Goal: Check status: Check status

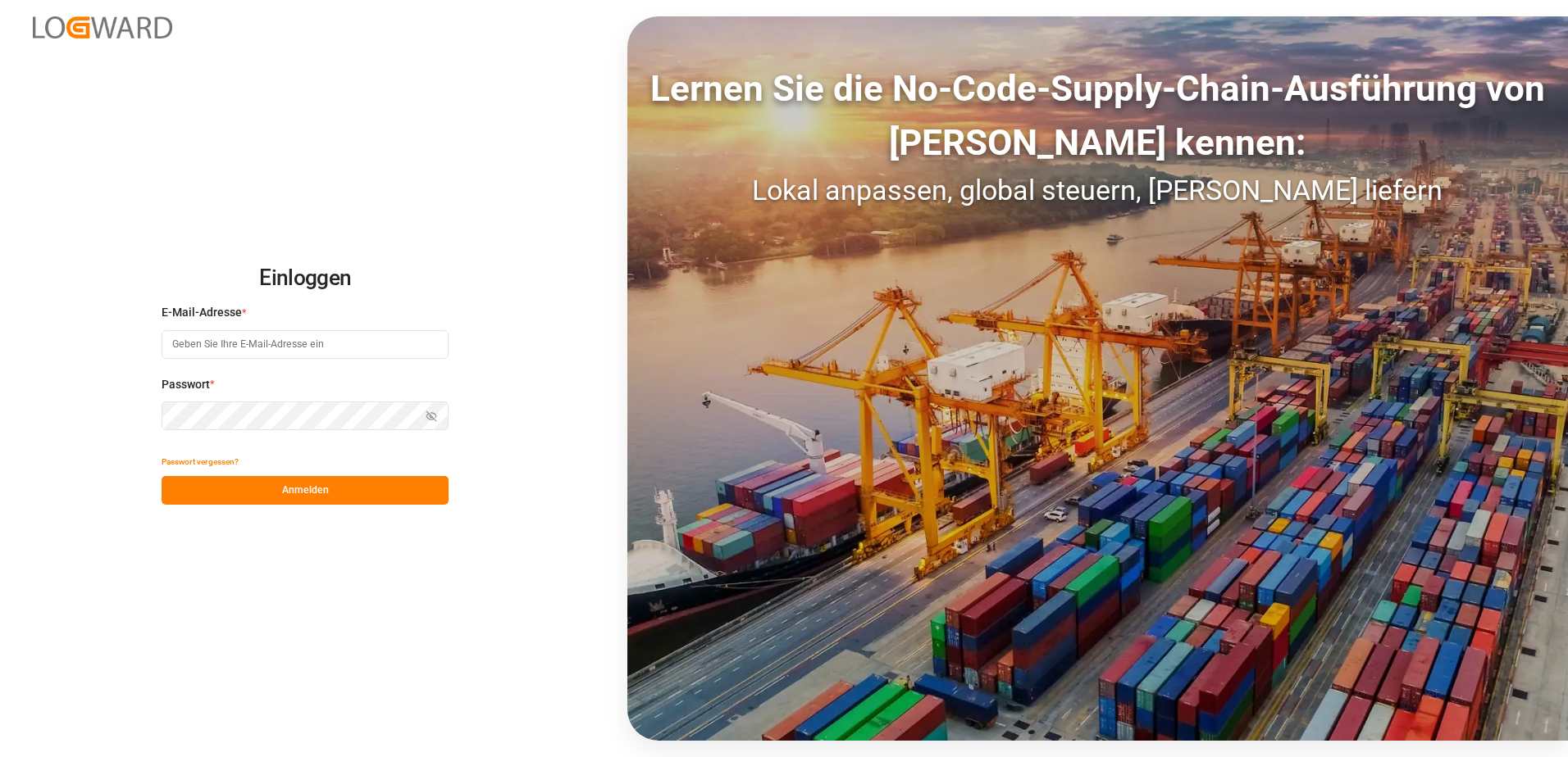
click at [226, 353] on input at bounding box center [305, 345] width 287 height 29
type input "[PERSON_NAME][EMAIL_ADDRESS][PERSON_NAME][DOMAIN_NAME]"
click at [257, 494] on button "Anmelden" at bounding box center [305, 491] width 287 height 29
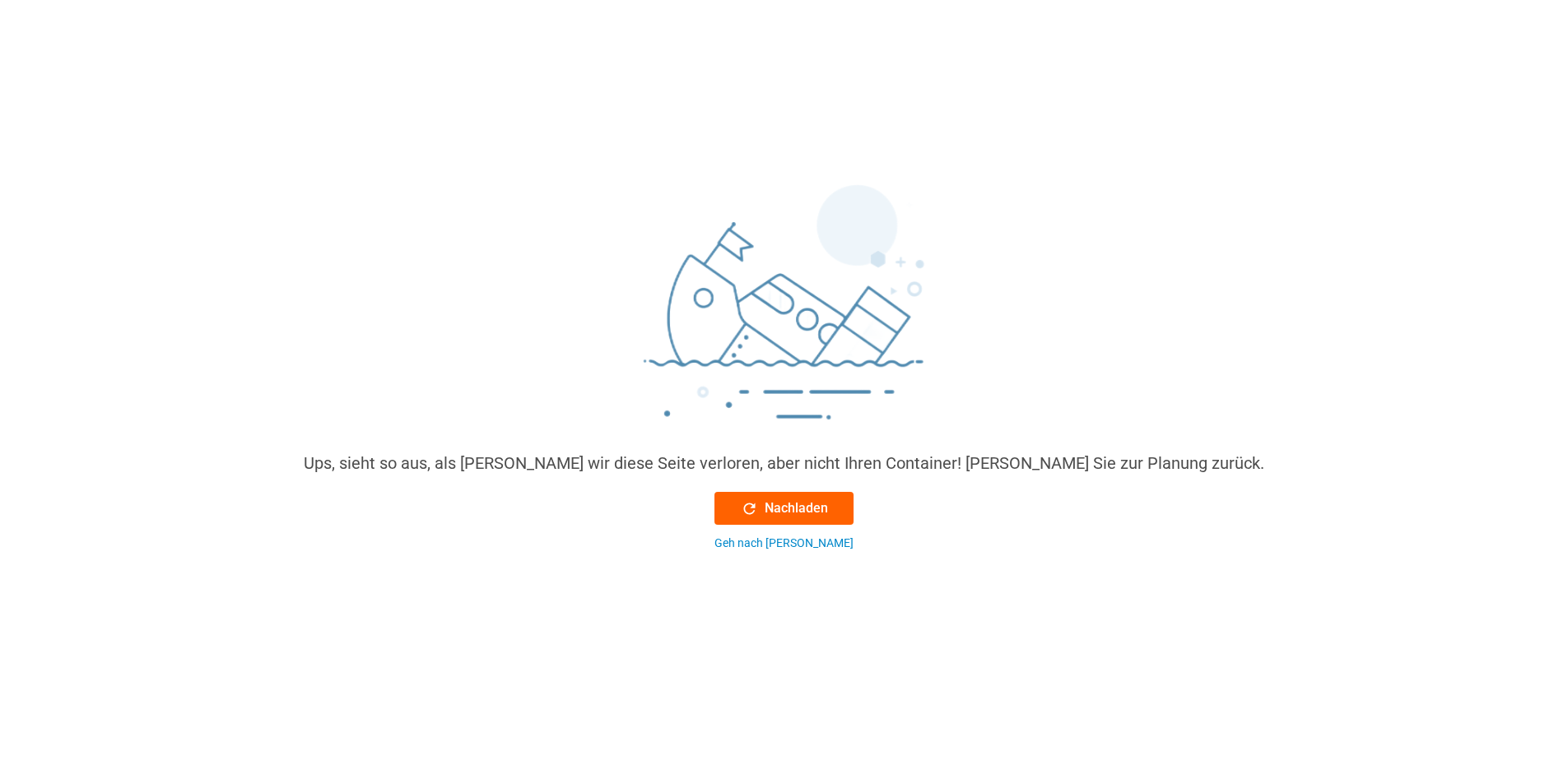
click at [819, 508] on font "Nachladen" at bounding box center [796, 508] width 63 height 20
click at [780, 502] on font "Nachladen" at bounding box center [796, 508] width 63 height 20
click at [582, 456] on div "Ups, sieht so aus, als [PERSON_NAME] wir diese Seite verloren, aber nicht Ihren…" at bounding box center [784, 463] width 961 height 25
click at [746, 542] on div "Geh nach [PERSON_NAME]" at bounding box center [783, 543] width 139 height 17
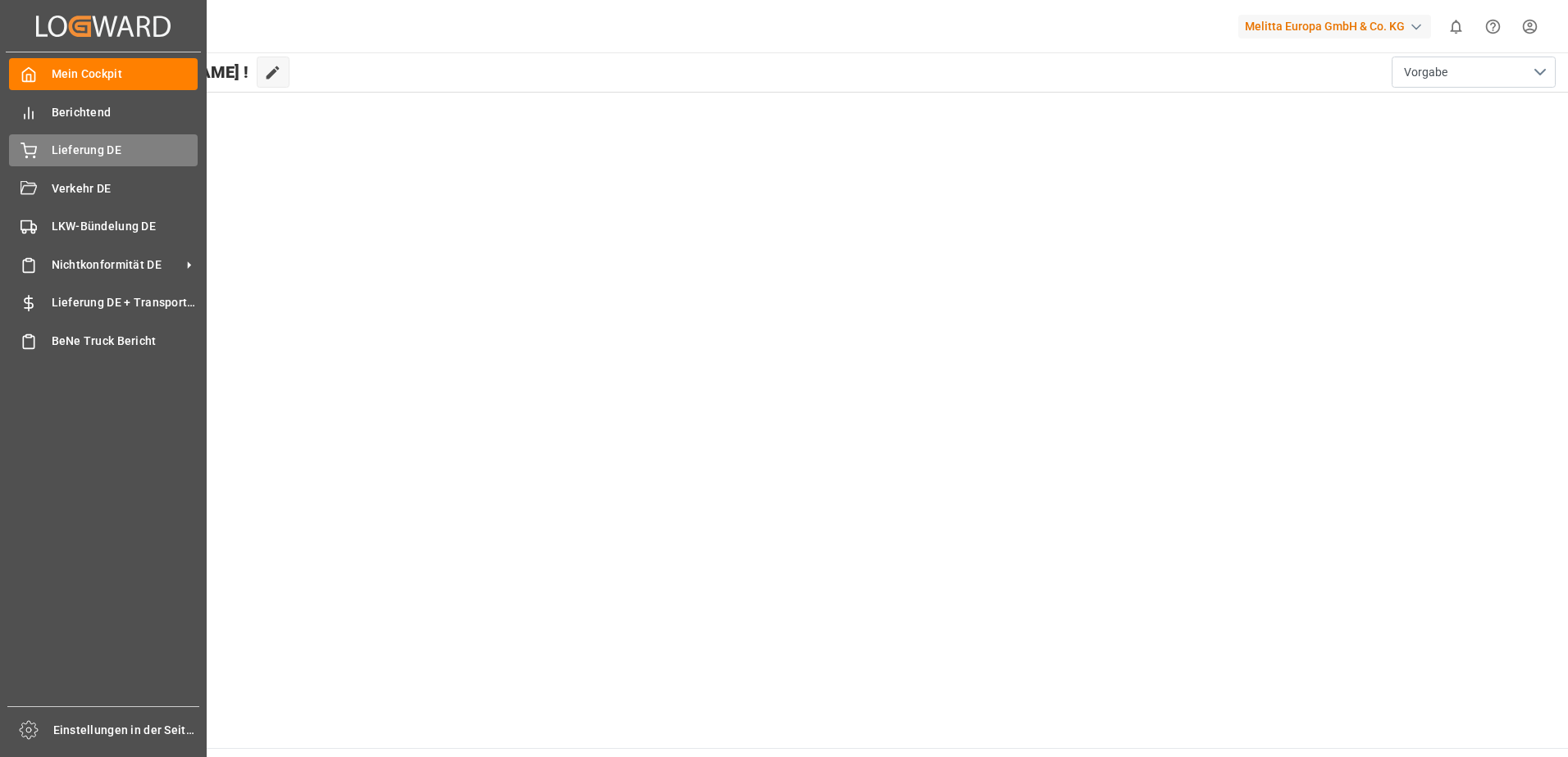
click at [54, 155] on span "Lieferung DE" at bounding box center [125, 150] width 147 height 17
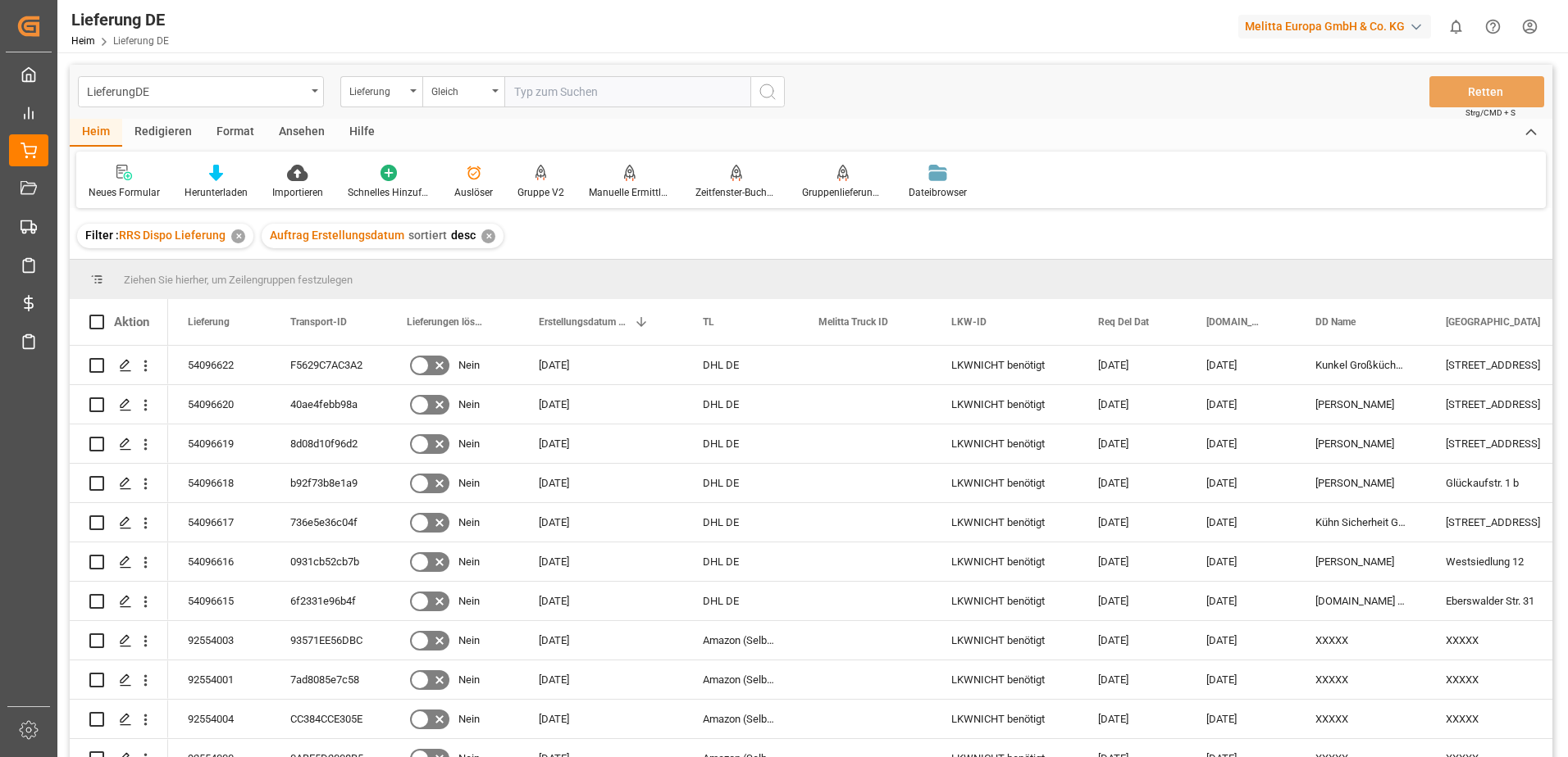
click at [546, 97] on input "text" at bounding box center [626, 92] width 246 height 31
paste input "92551075"
type input "92551075"
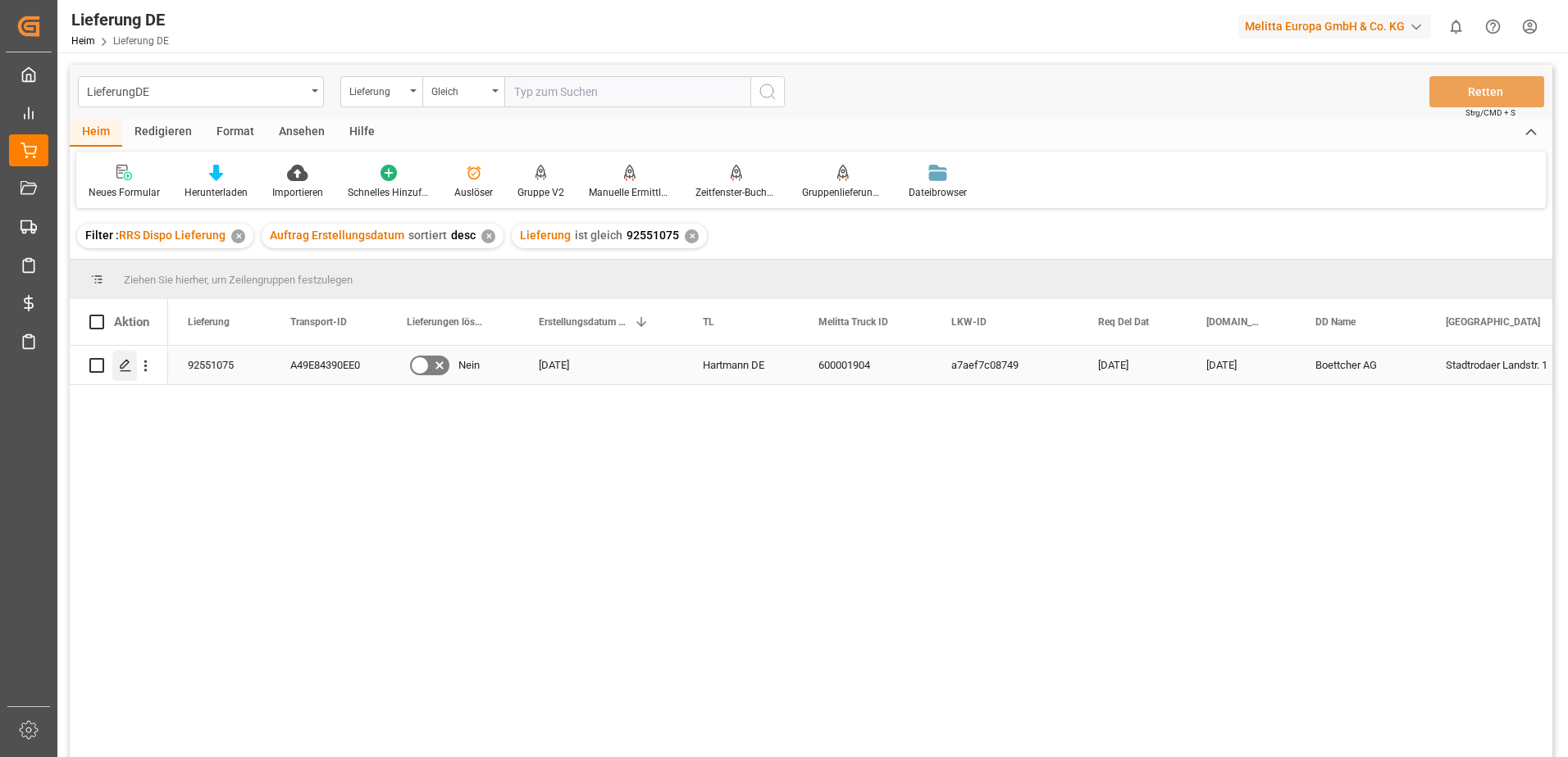
click at [126, 367] on icon "Drücken Sie die Leertaste, um diese Zeile auszuwählen." at bounding box center [125, 365] width 13 height 13
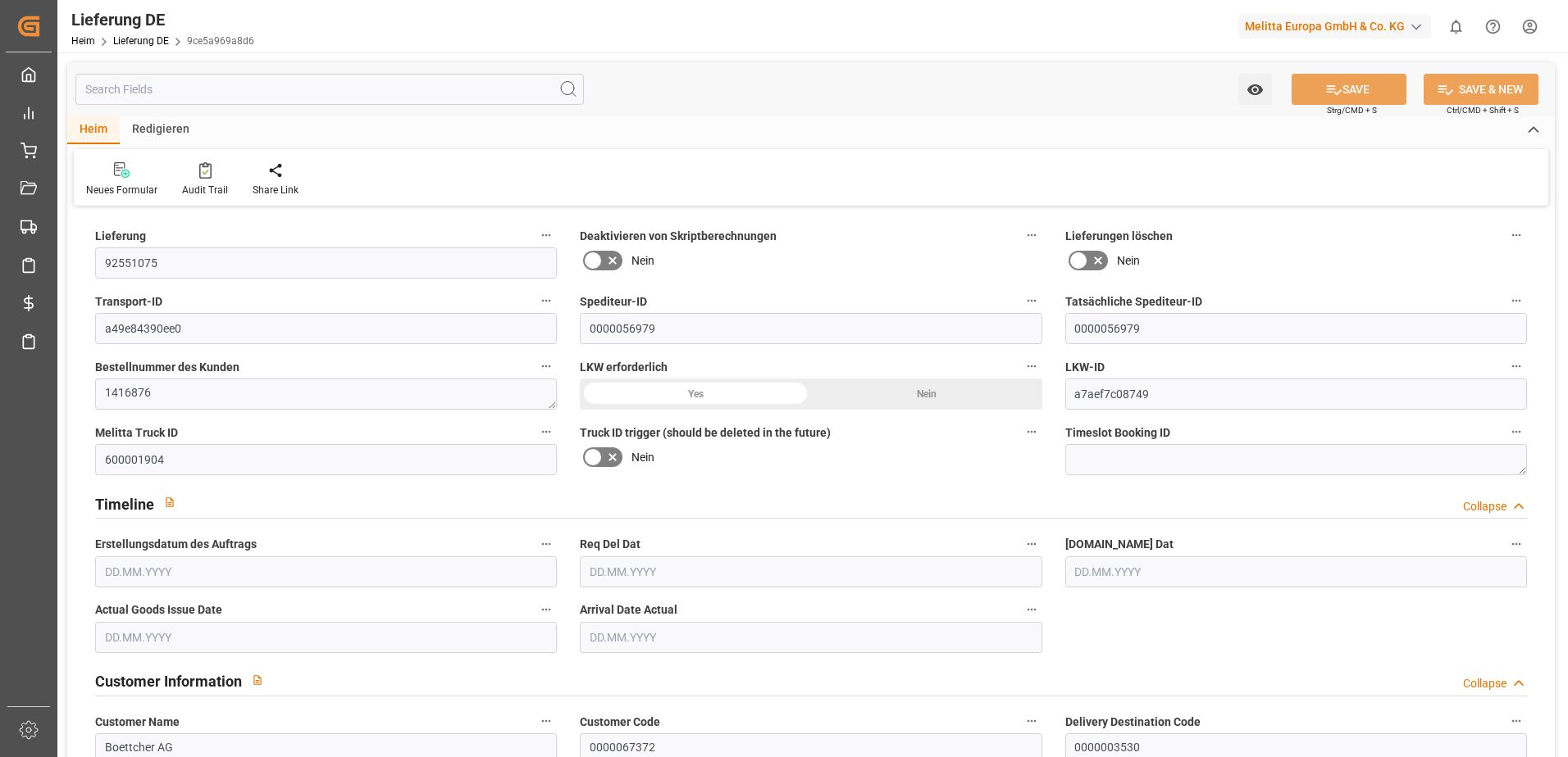
type input "1"
type input "0.75"
type input "81.716"
type input "114"
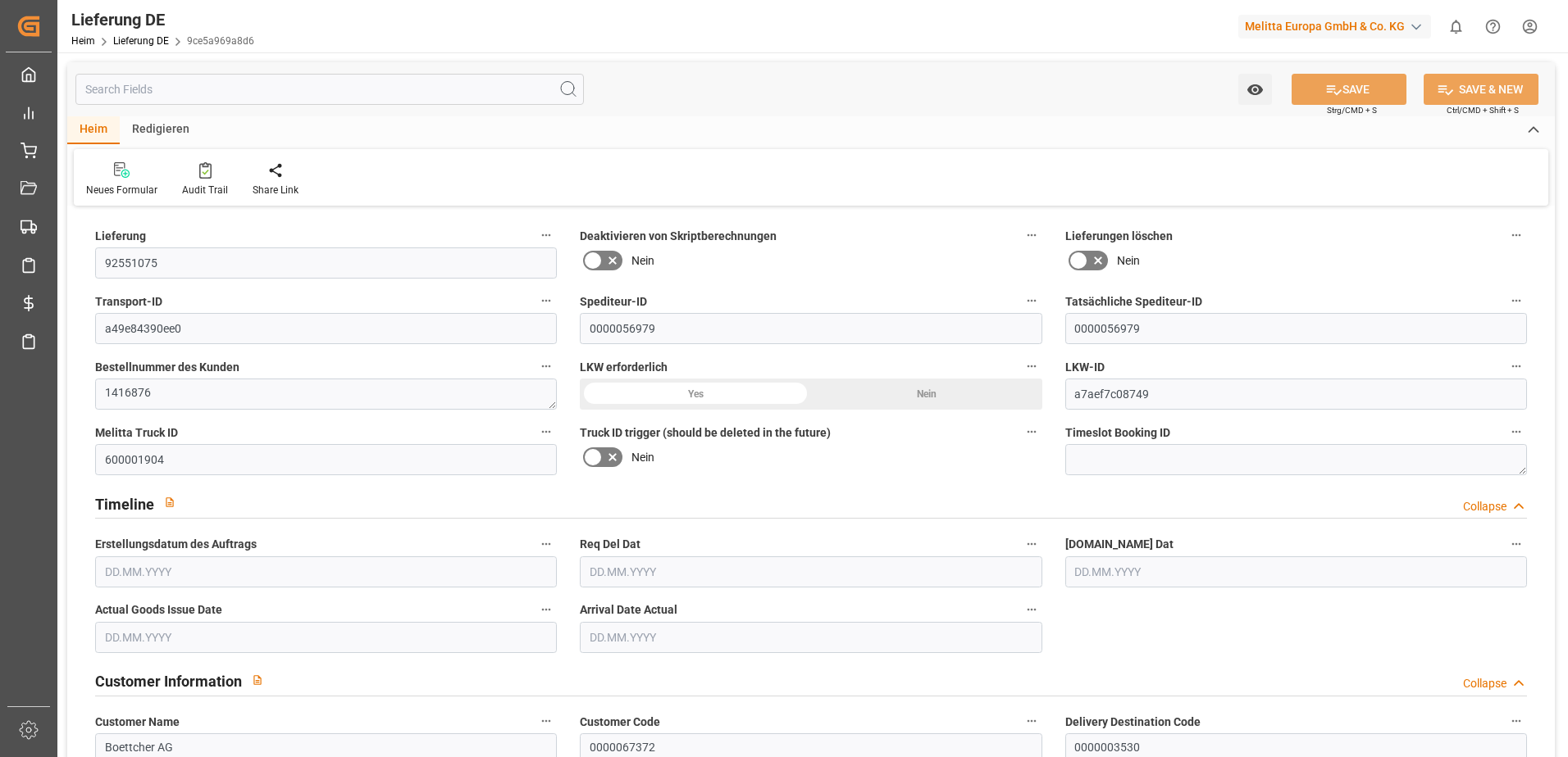
type input "418.155"
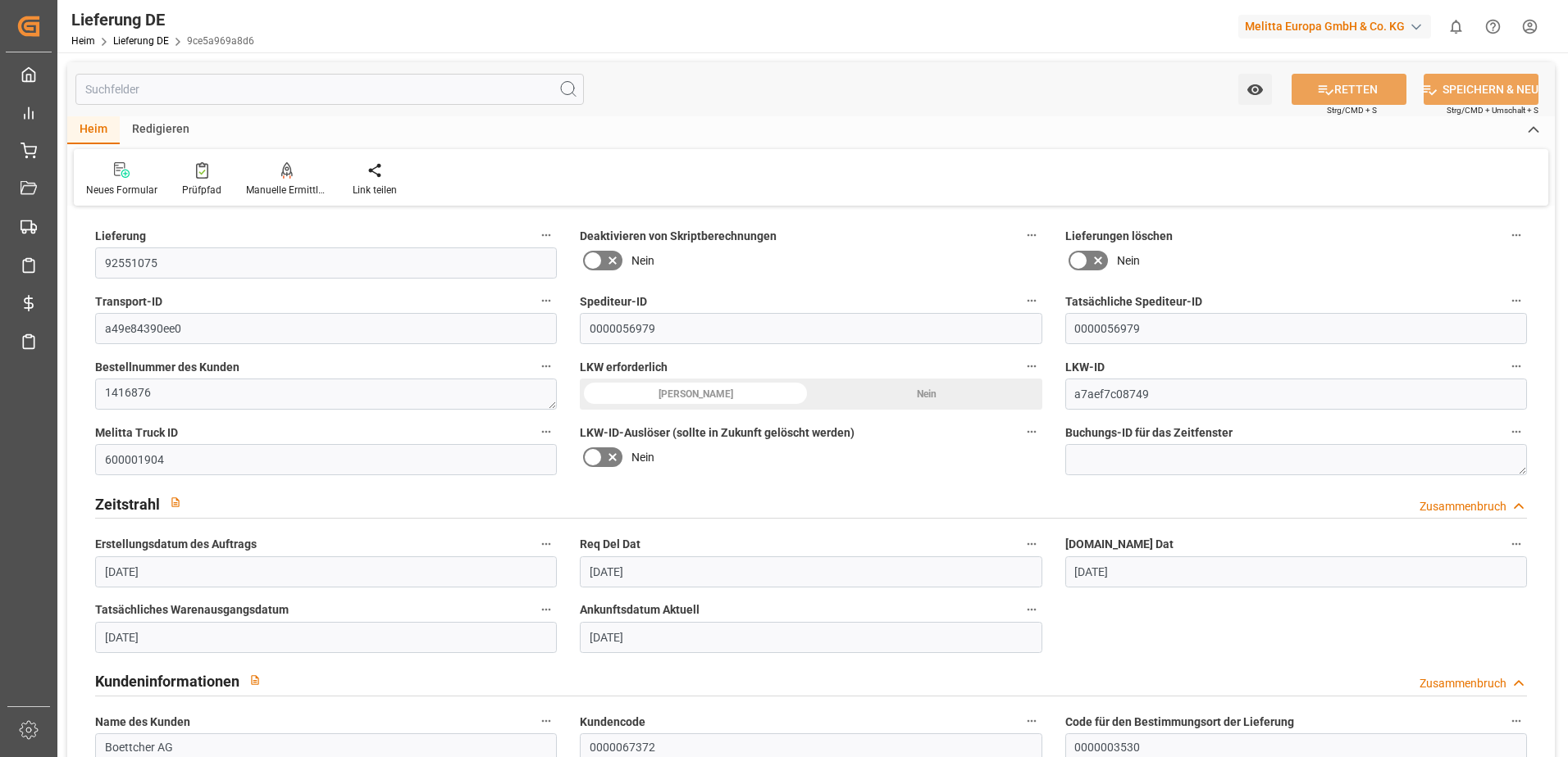
type input "[DATE]"
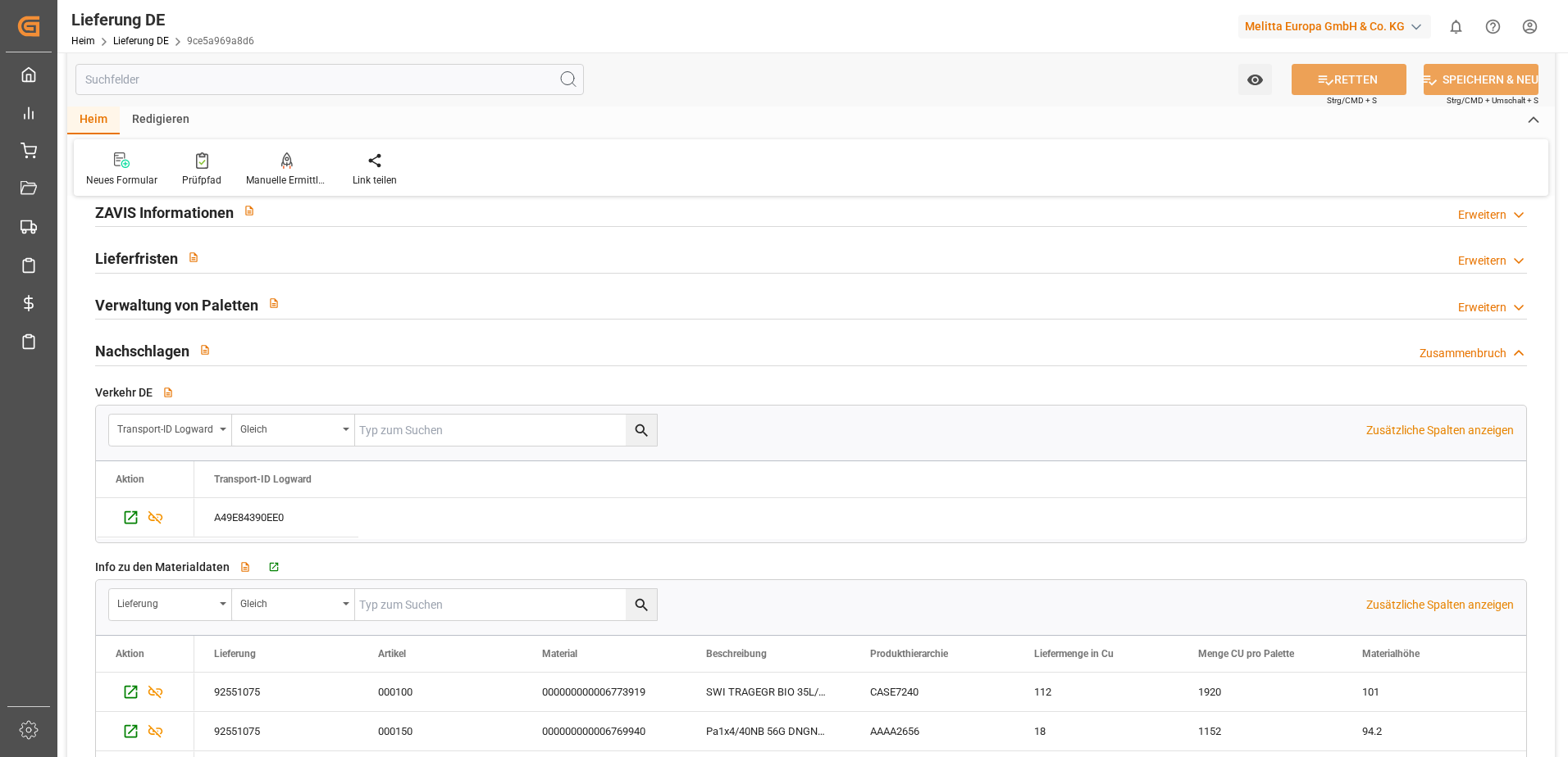
scroll to position [2459, 0]
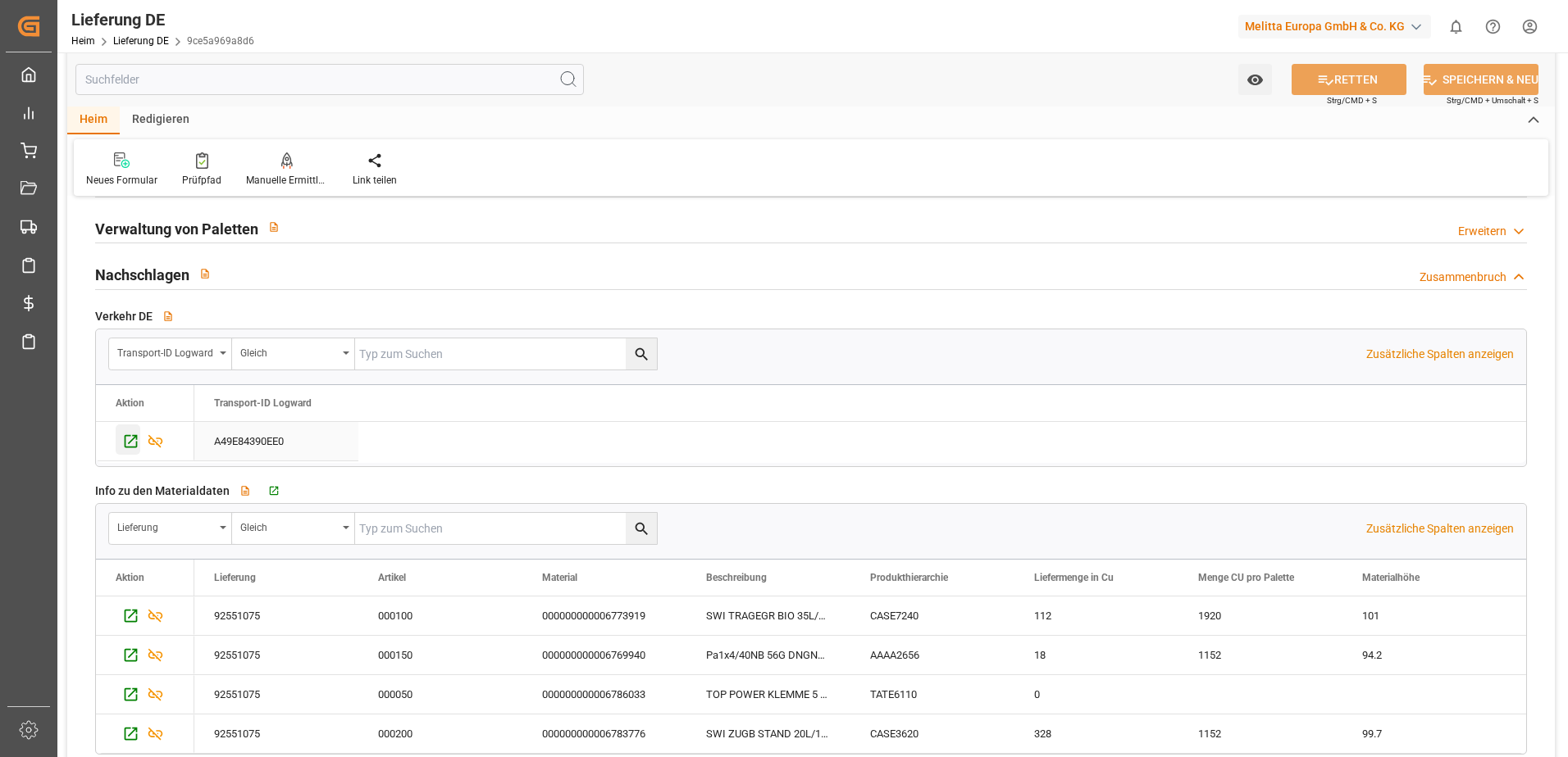
click at [127, 441] on icon "Drücken Sie die Leertaste, um diese Zeile auszuwählen." at bounding box center [131, 441] width 17 height 17
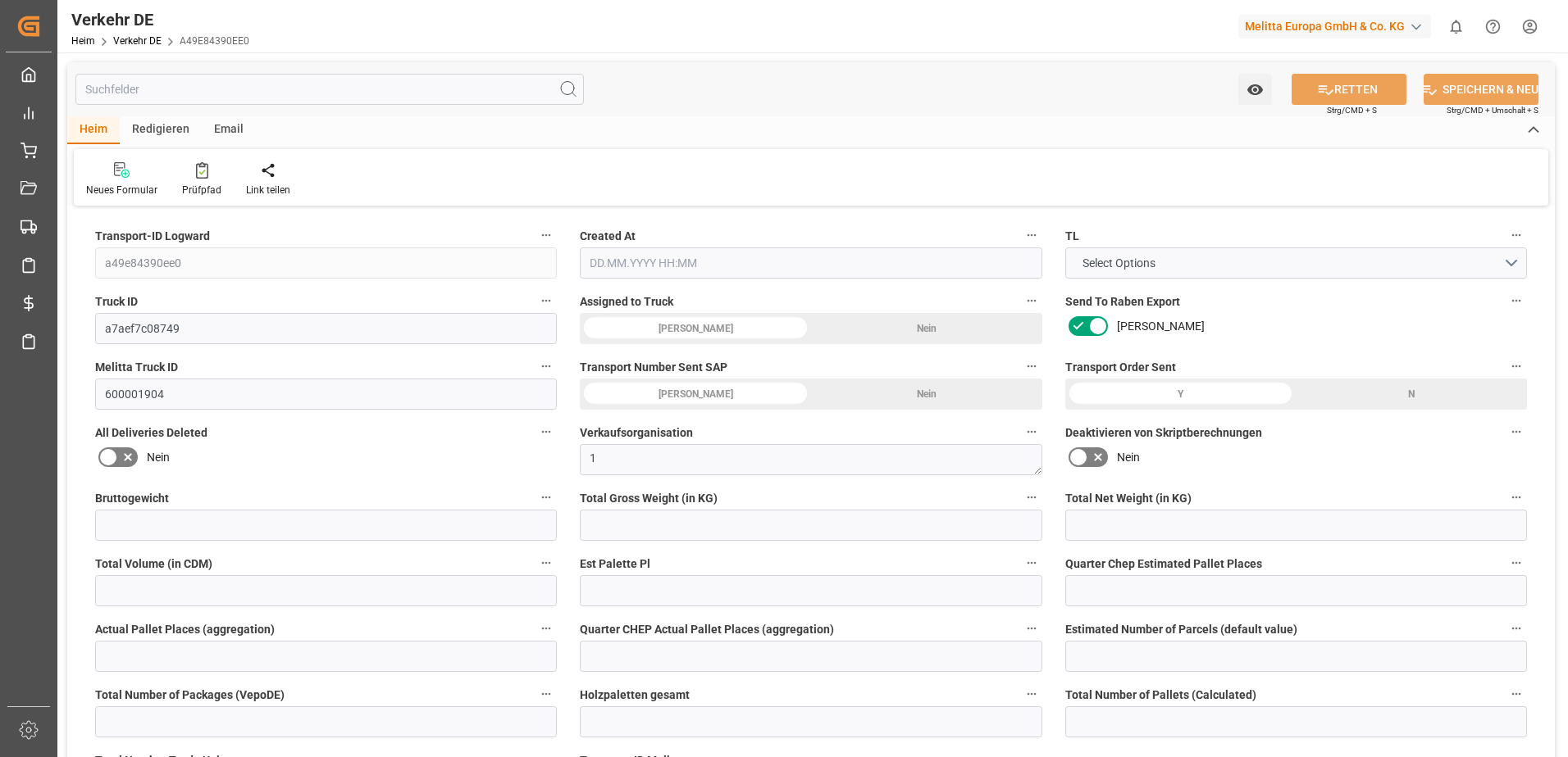
type input "114"
type input "84.736"
type input "81.716"
type input "418.155"
type input "1"
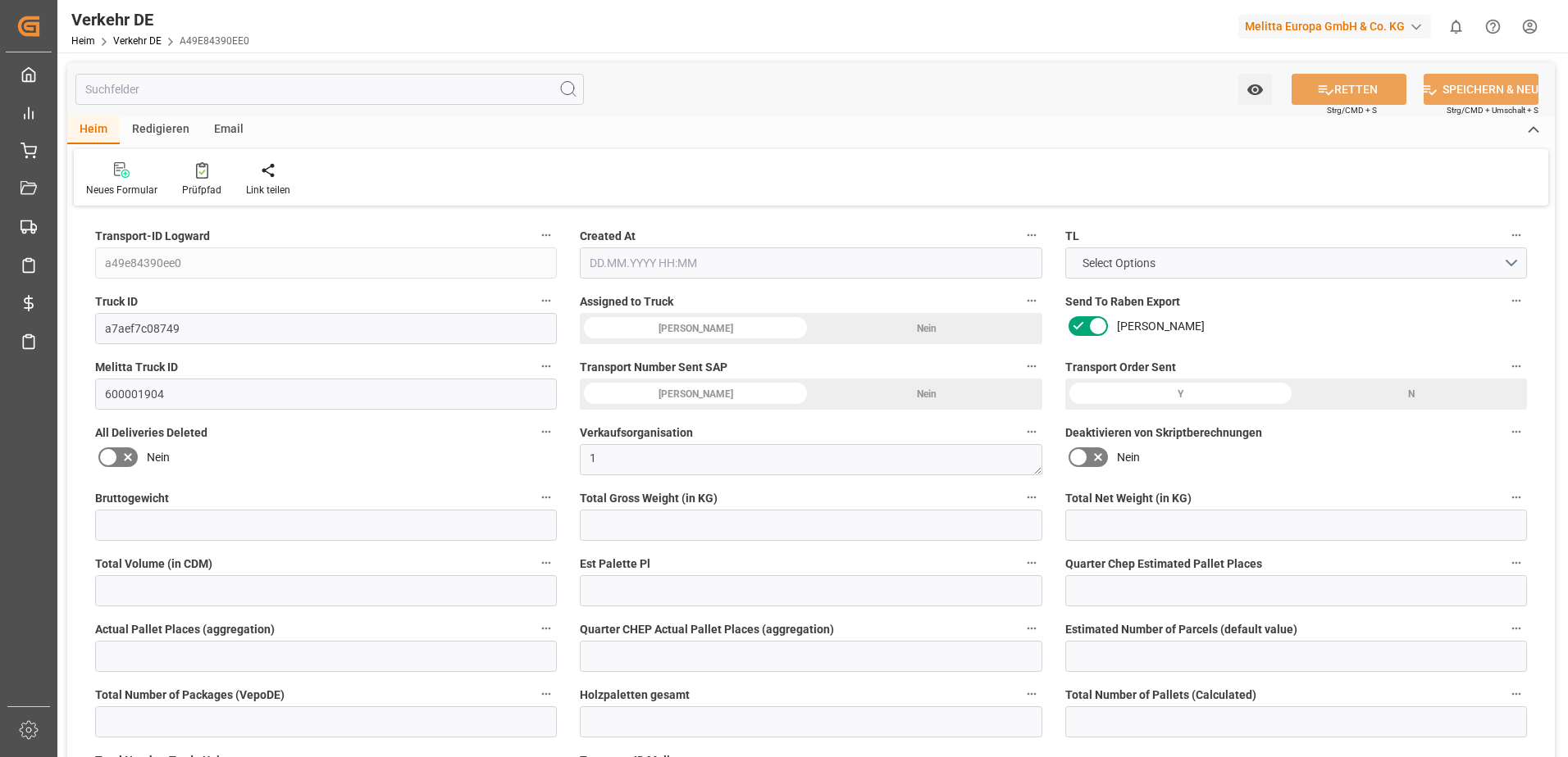
type input "0"
type input "0.75"
type input "0"
type input "1"
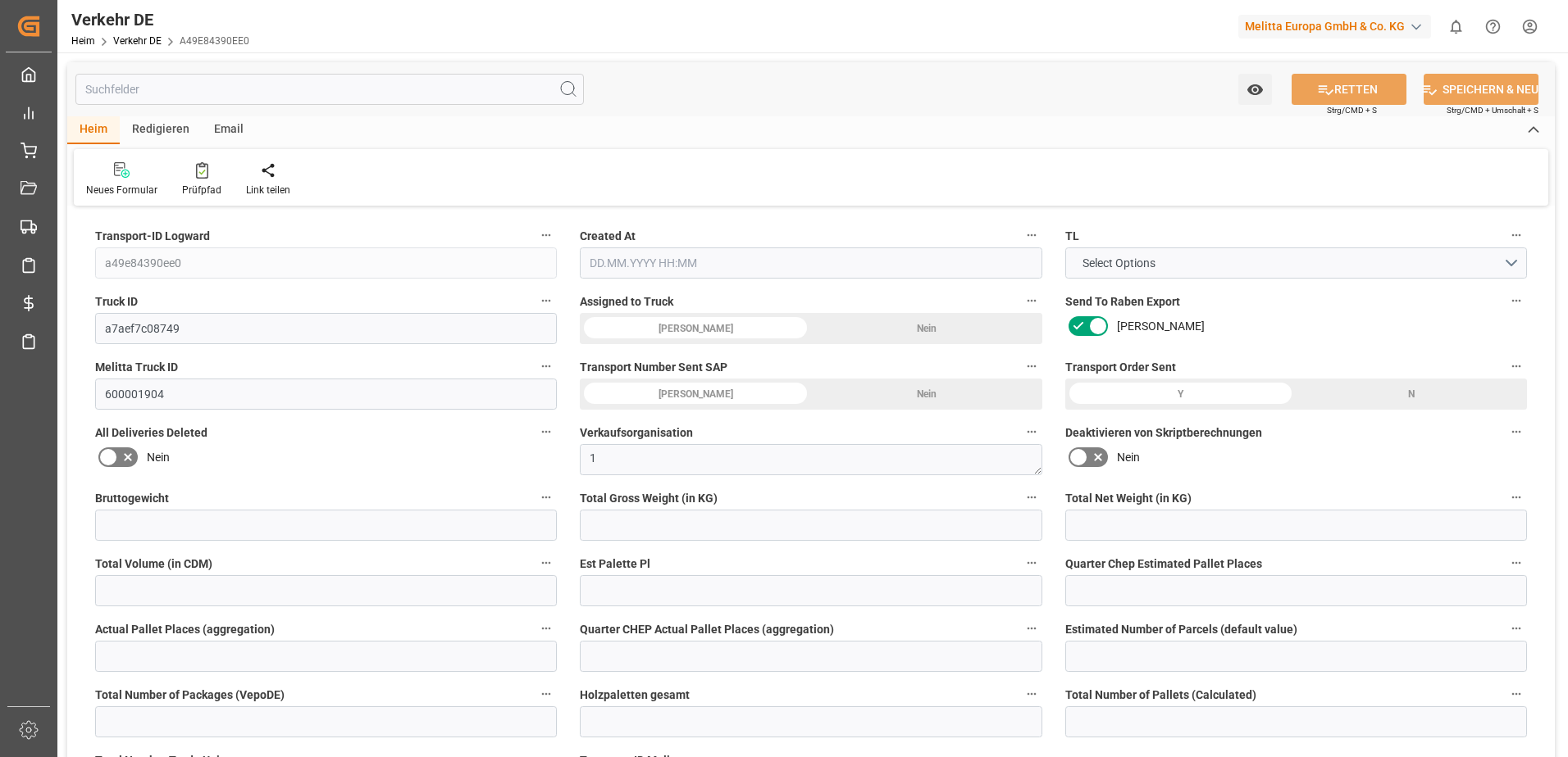
type input "1"
type input "0"
type input "49"
type input "0"
type input "55.71"
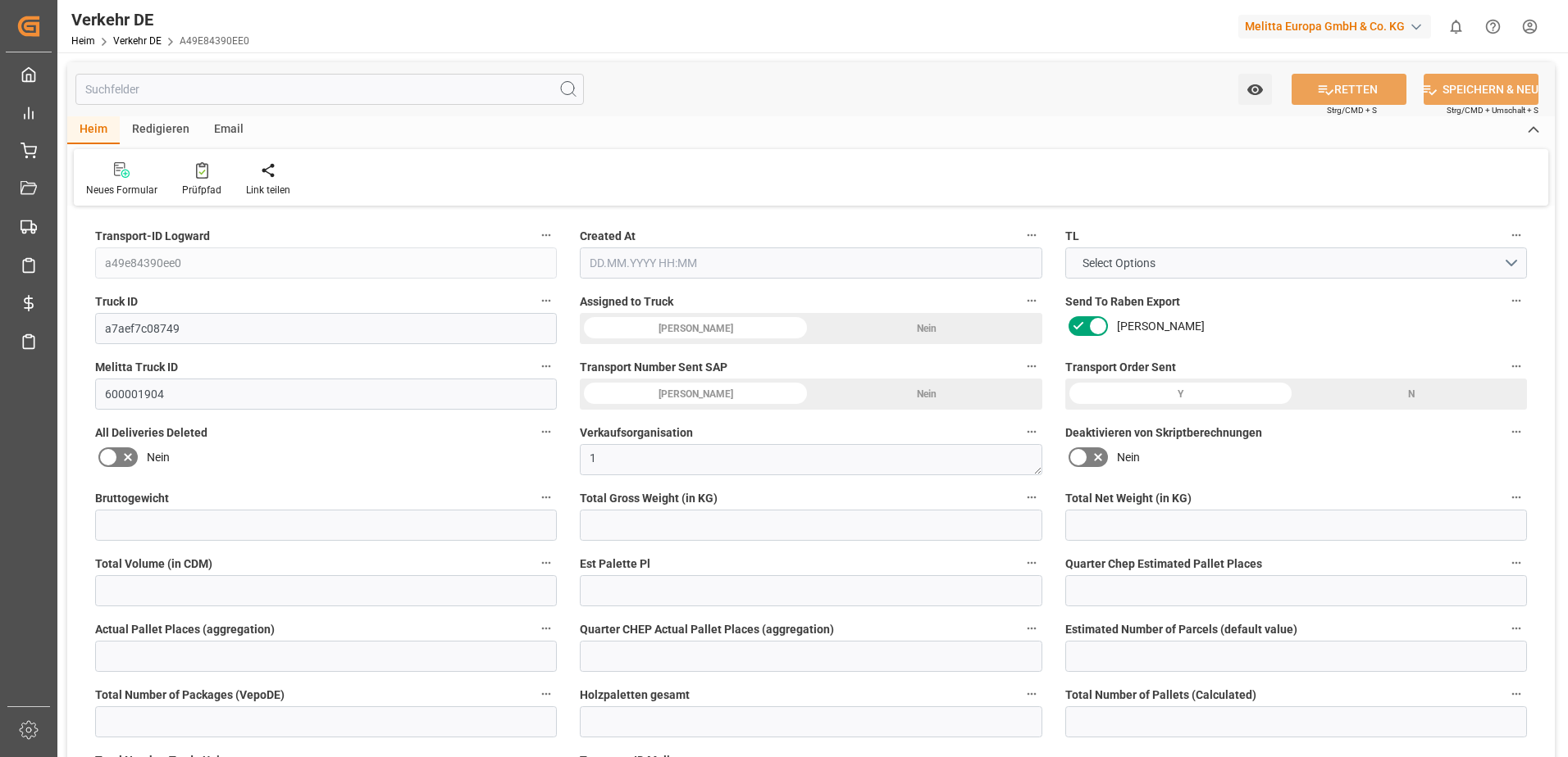
type input "34.914"
type input "55.71"
type input "55.1863"
type input "7"
type input "0"
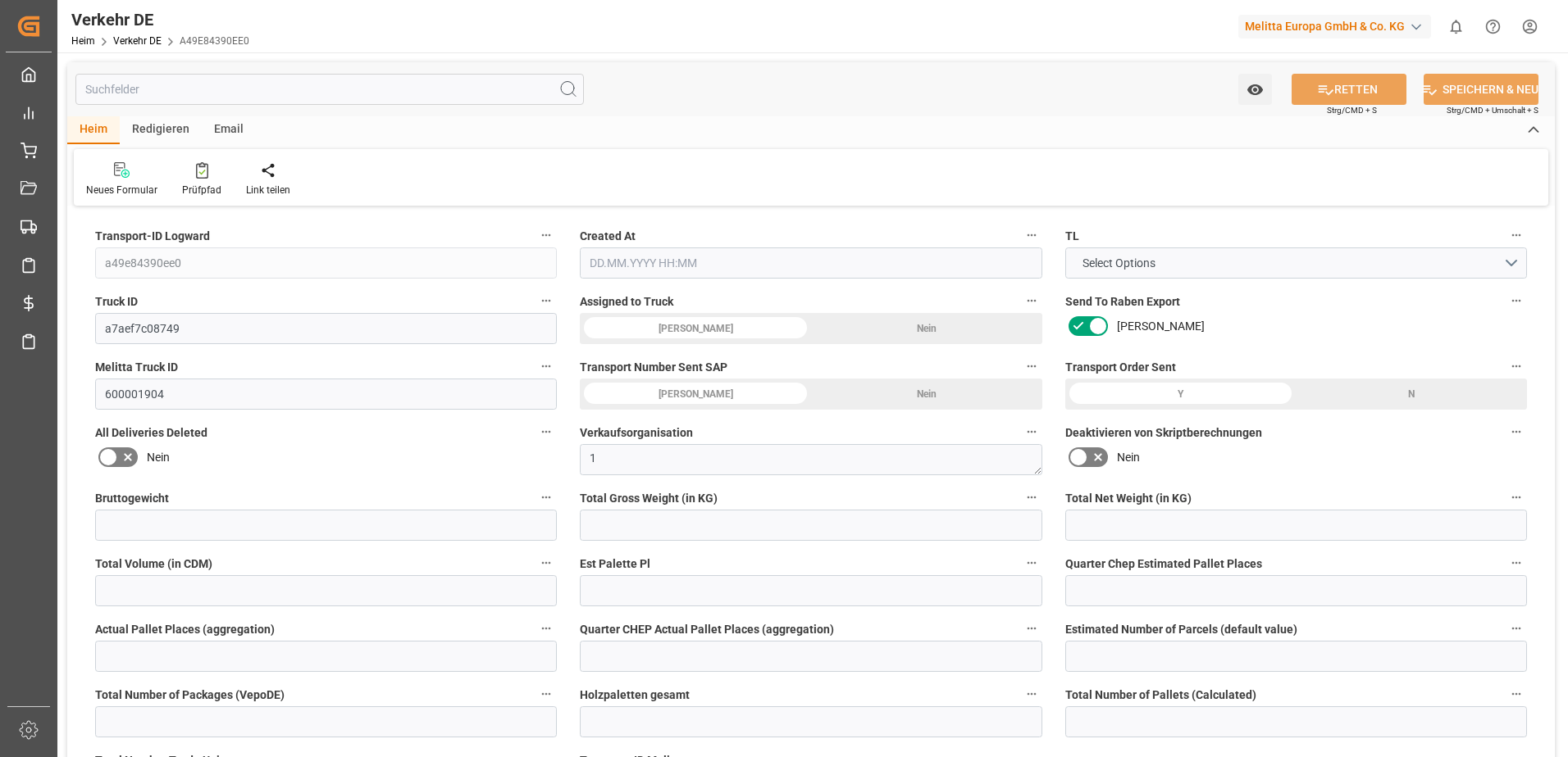
type input "1"
type input "0"
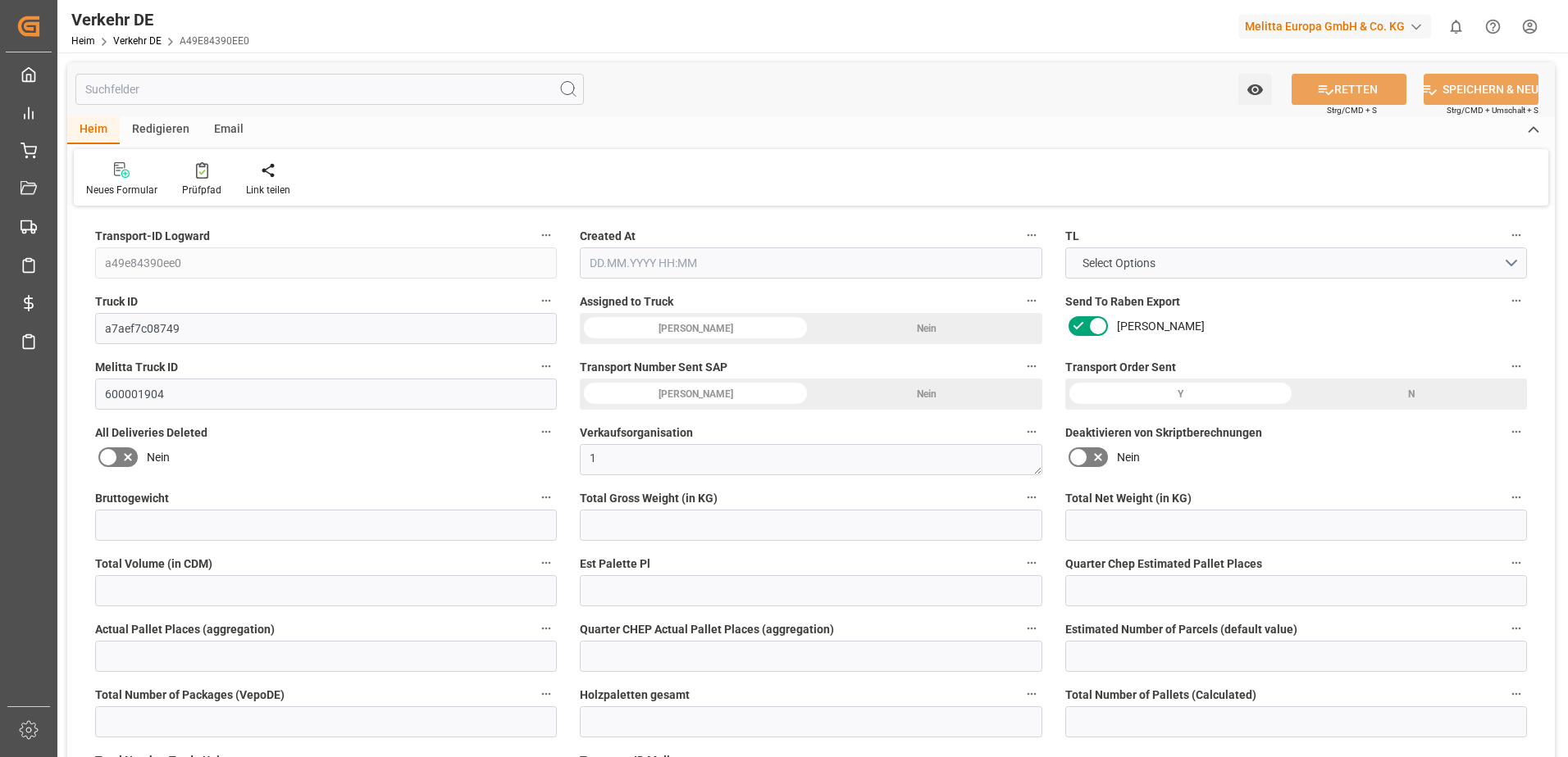
type input "0"
type input "-0.5237"
type input "0"
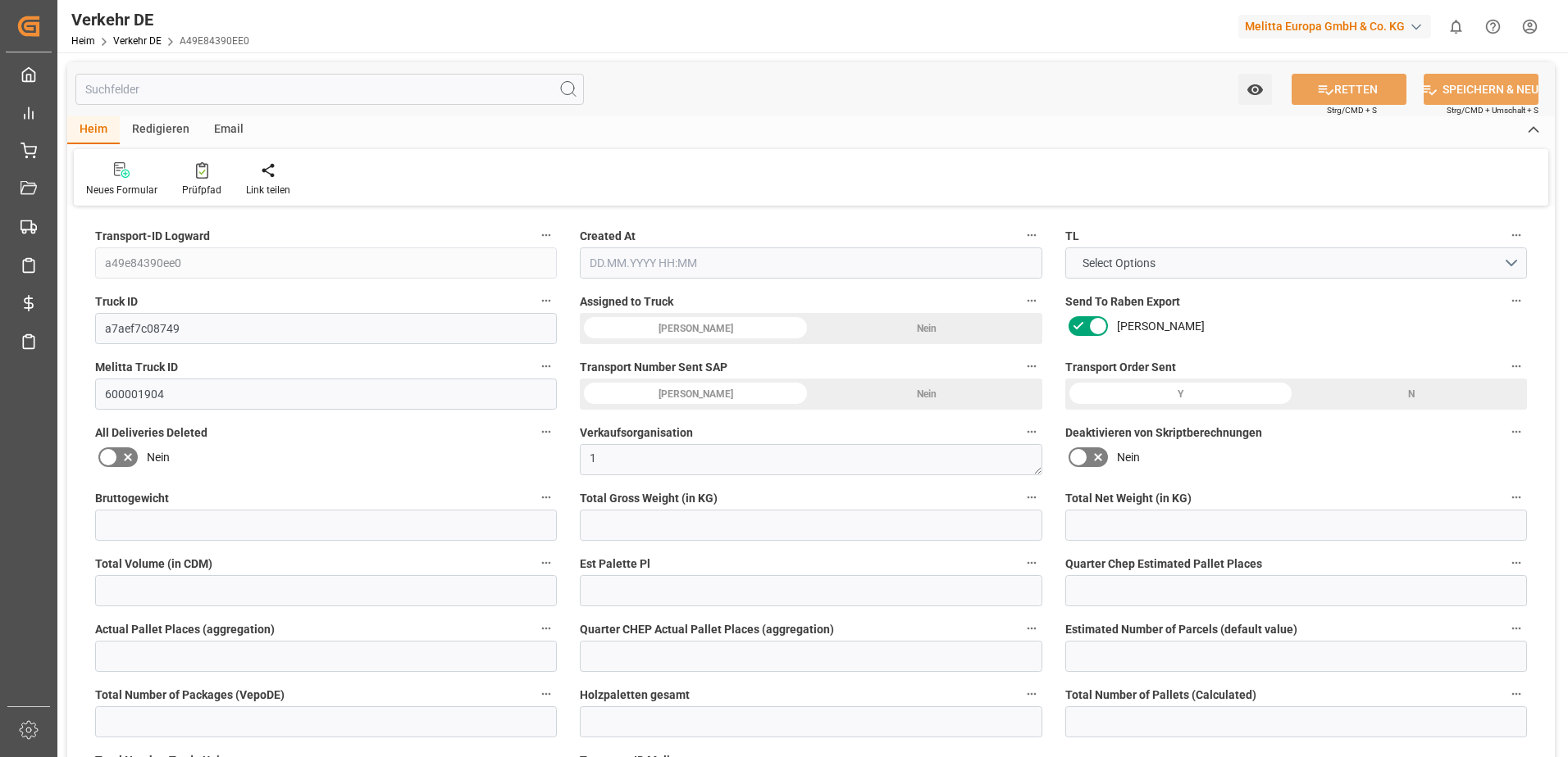
type input "0"
type input "84.736"
type input "4710.8598"
type input "21"
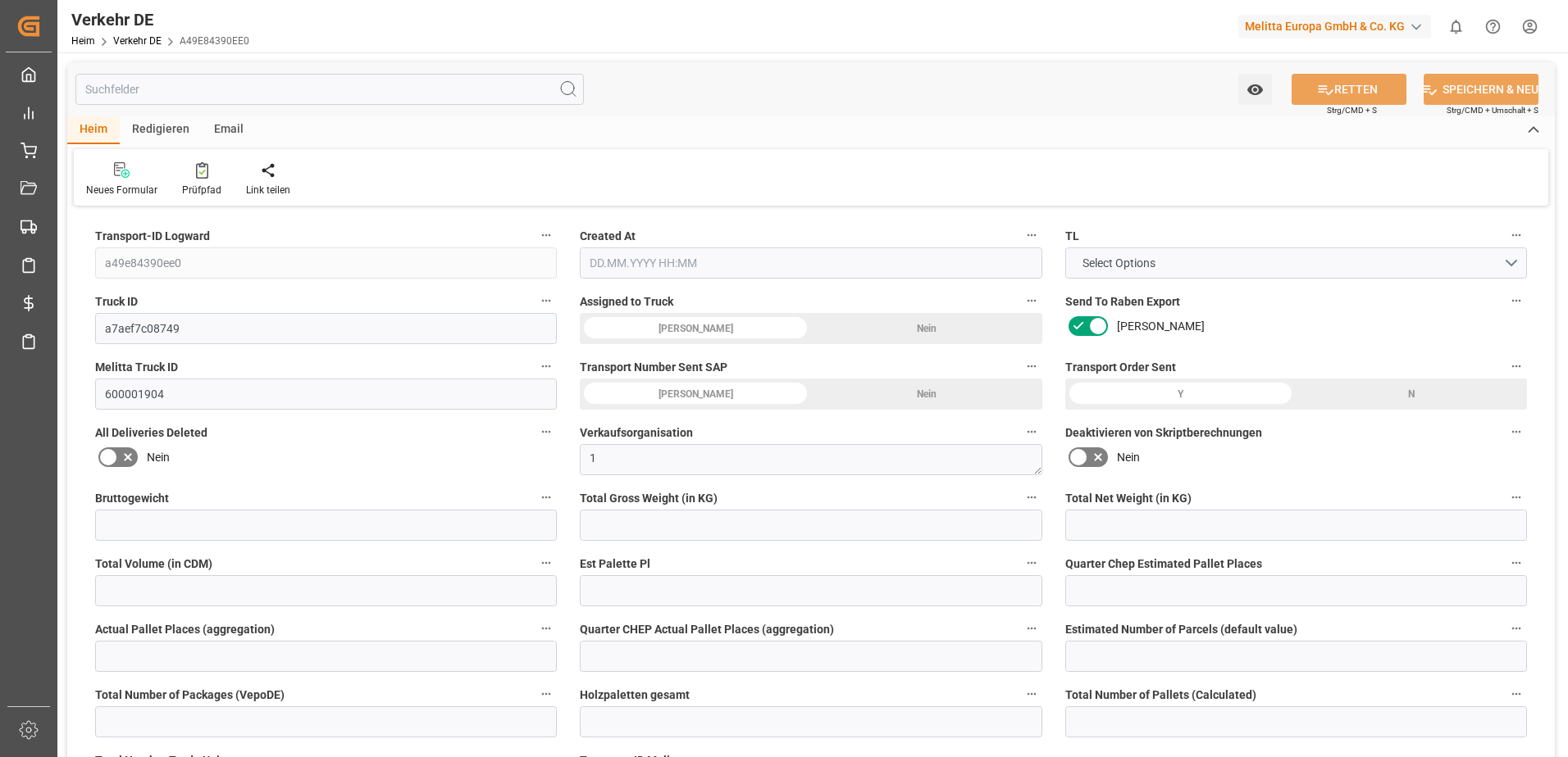
type input "35"
type input "0"
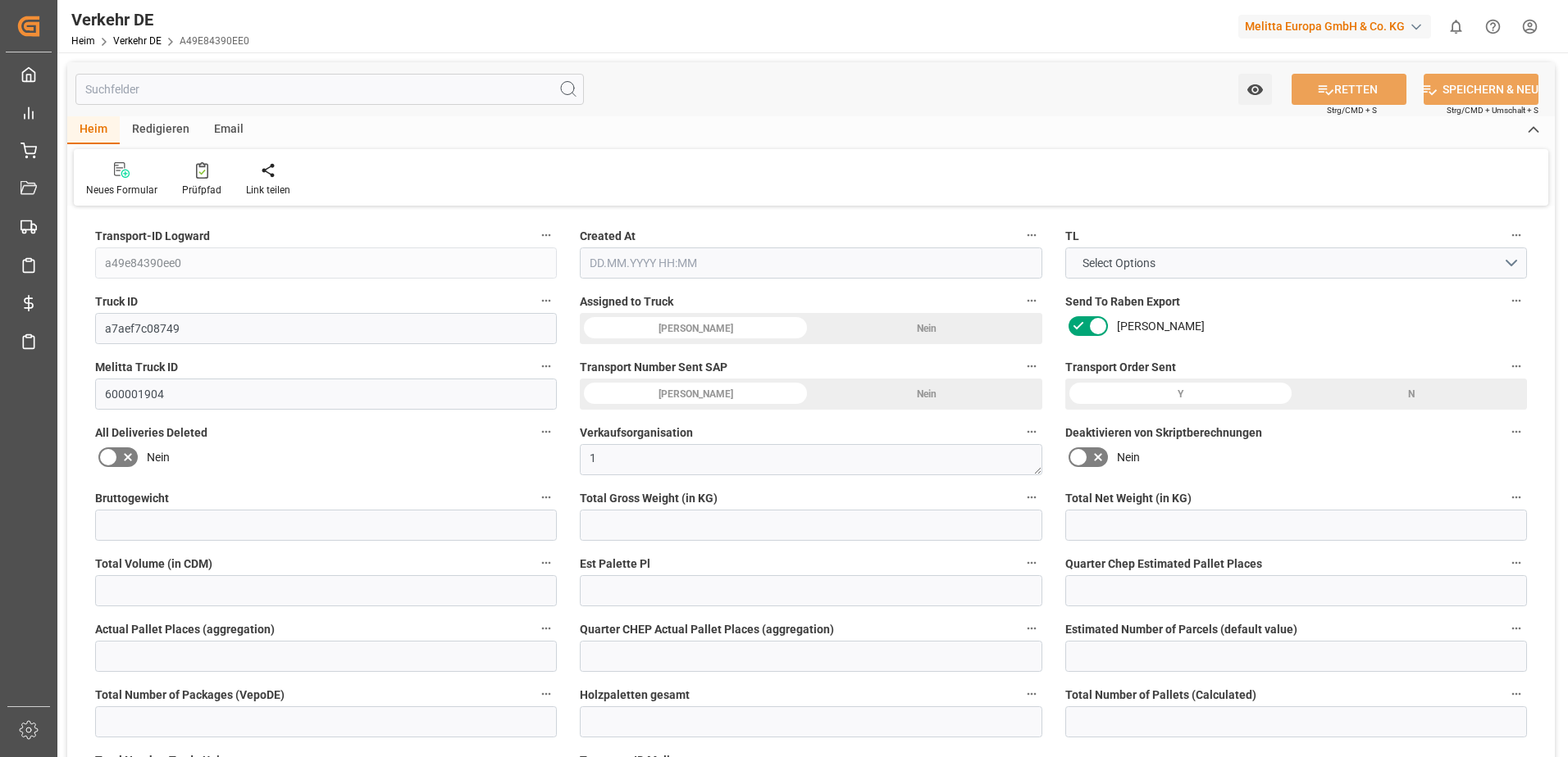
type input "0"
type input "1"
type input "0"
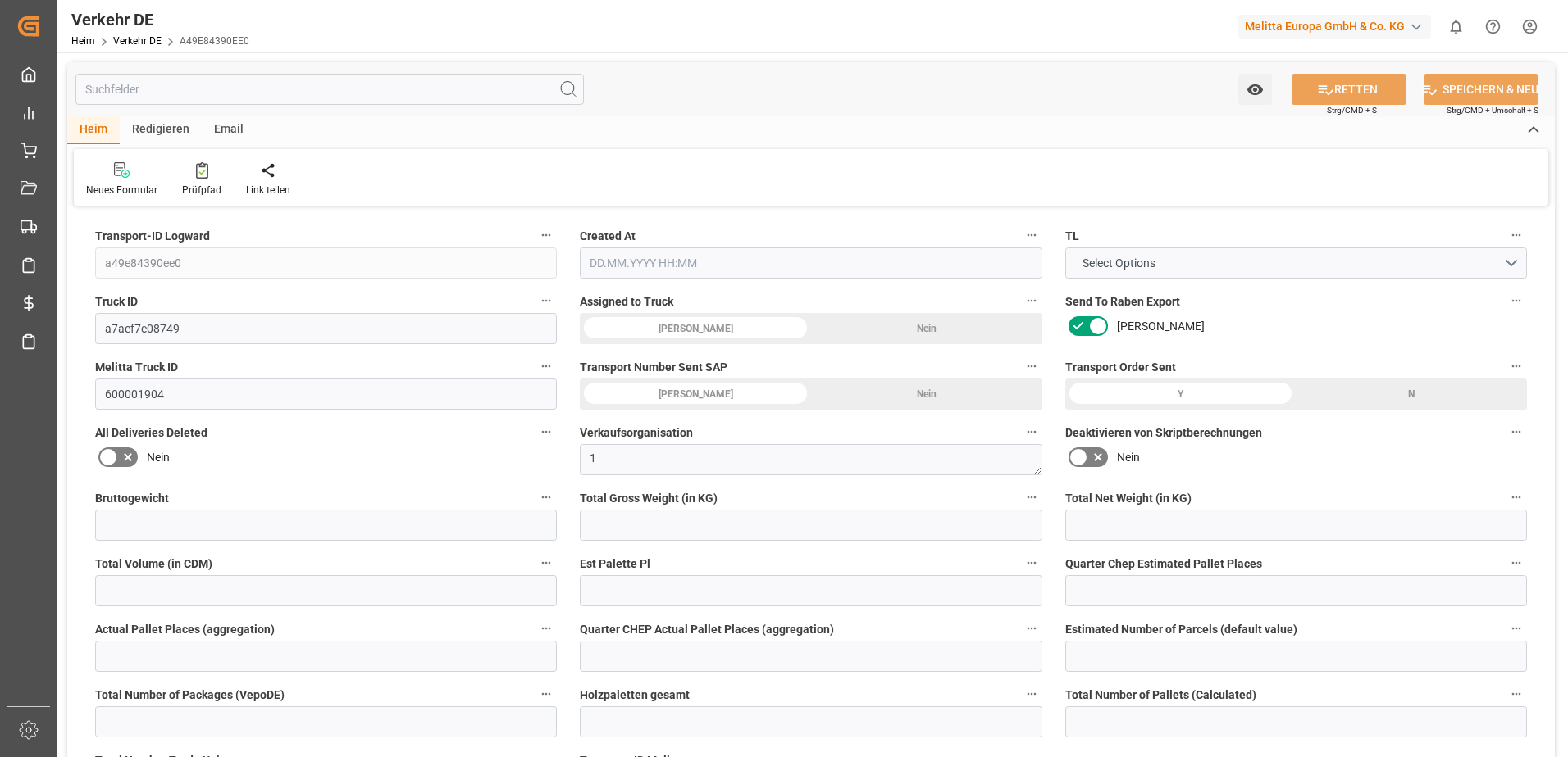
type input "49"
type input "90.1003"
type input "55.1863"
type input "21.08.2025 21:02"
type input "[DATE]"
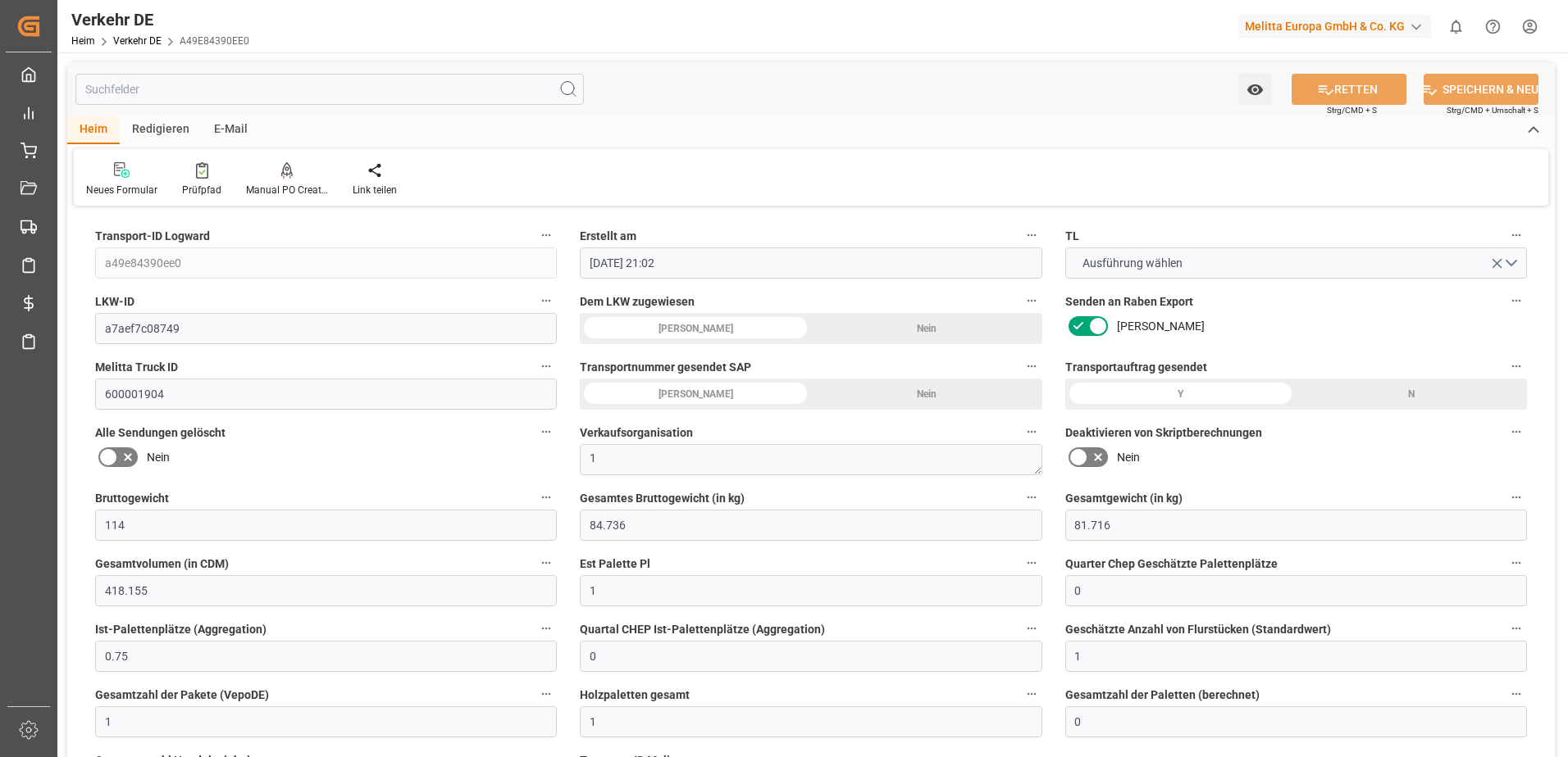
type input "[DATE]"
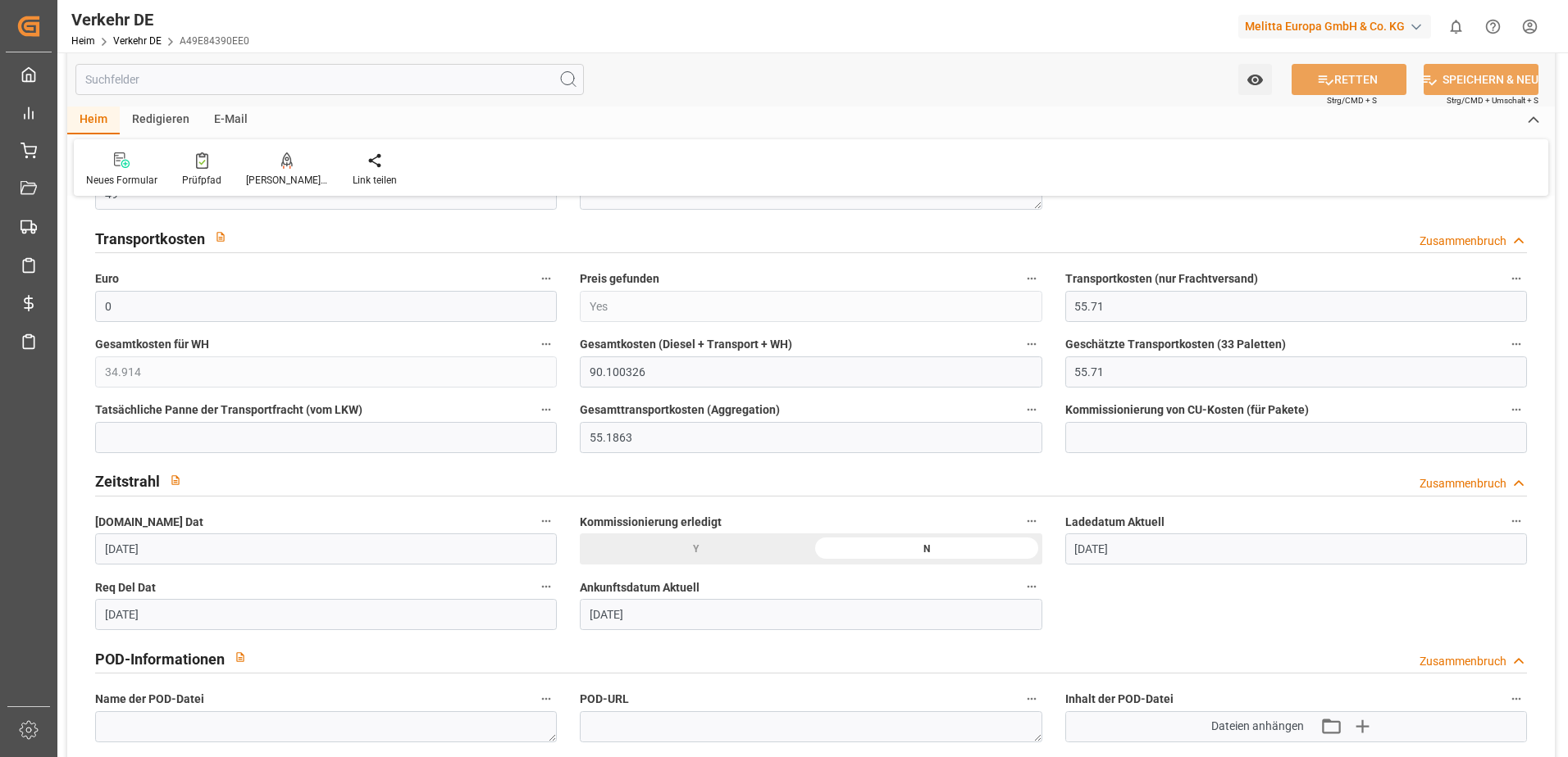
scroll to position [820, 0]
